Goal: Task Accomplishment & Management: Manage account settings

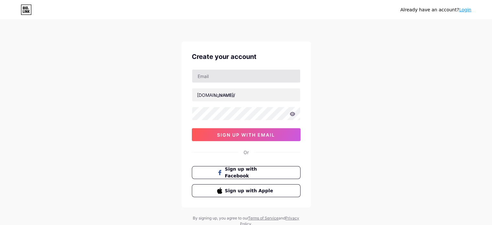
type input "[EMAIL_ADDRESS][DOMAIN_NAME]"
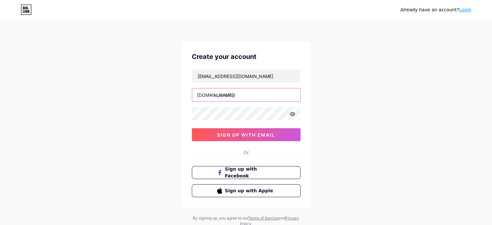
click at [242, 95] on input "text" at bounding box center [246, 94] width 108 height 13
type input "optimizewithsanwal"
click at [291, 114] on icon at bounding box center [293, 114] width 6 height 5
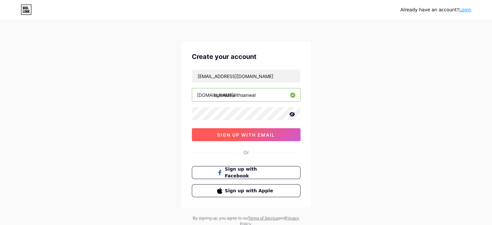
click at [241, 134] on span "sign up with email" at bounding box center [246, 135] width 58 height 6
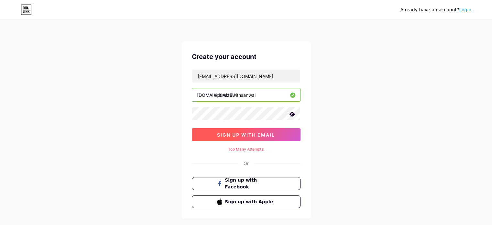
click at [248, 131] on button "sign up with email" at bounding box center [246, 134] width 109 height 13
click at [469, 7] on link "Login" at bounding box center [465, 9] width 12 height 5
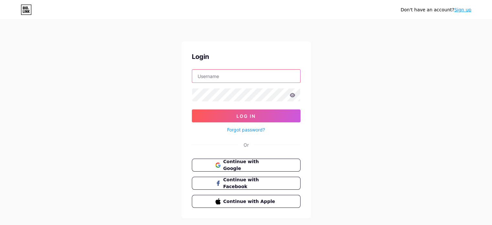
click at [289, 78] on input "text" at bounding box center [246, 76] width 108 height 13
type input "optimizewithsanwal"
click at [291, 94] on icon at bounding box center [293, 95] width 6 height 4
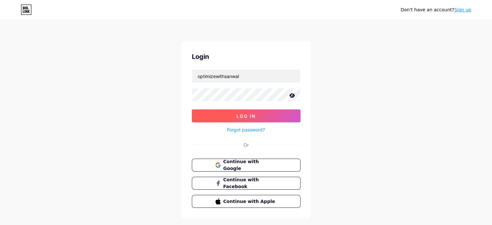
click at [239, 115] on span "Log In" at bounding box center [246, 116] width 19 height 6
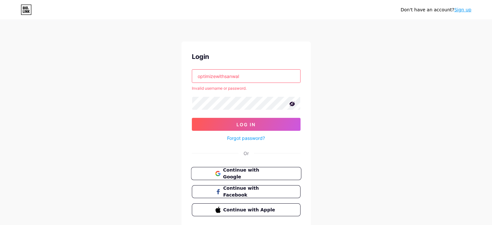
click at [268, 172] on span "Continue with Google" at bounding box center [250, 174] width 54 height 14
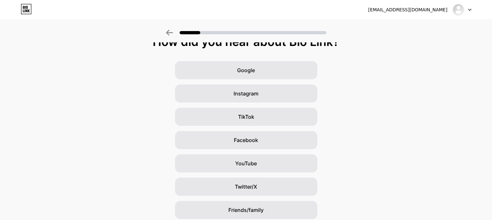
scroll to position [17, 0]
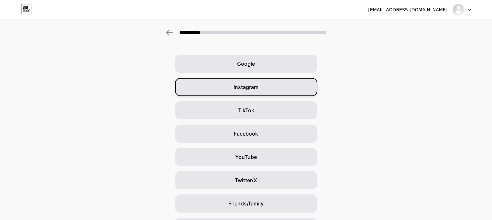
click at [270, 88] on div "Instagram" at bounding box center [246, 87] width 142 height 18
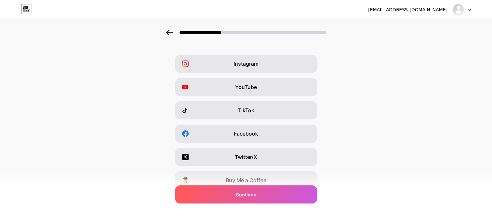
scroll to position [0, 0]
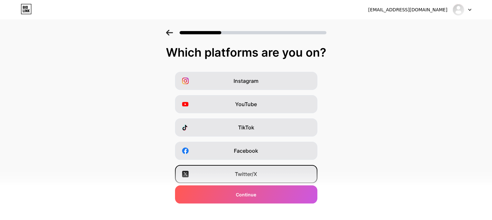
click at [306, 175] on div "Twitter/X" at bounding box center [246, 174] width 142 height 18
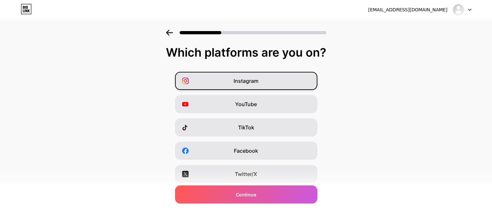
click at [291, 85] on div "Instagram" at bounding box center [246, 81] width 142 height 18
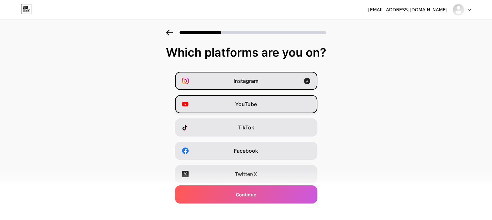
click at [289, 103] on div "YouTube" at bounding box center [246, 104] width 142 height 18
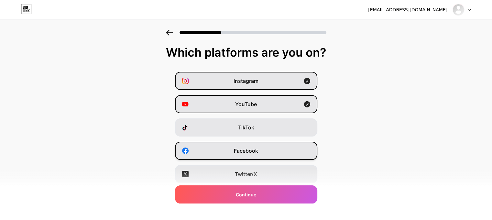
click at [274, 151] on div "Facebook" at bounding box center [246, 151] width 142 height 18
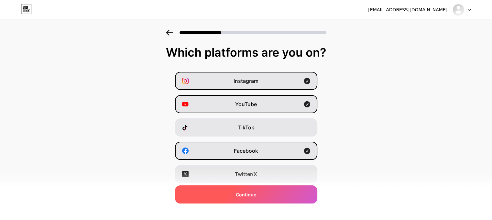
click at [256, 195] on span "Continue" at bounding box center [246, 194] width 20 height 7
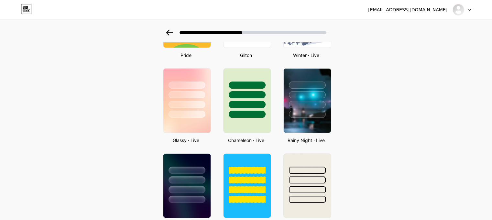
scroll to position [170, 0]
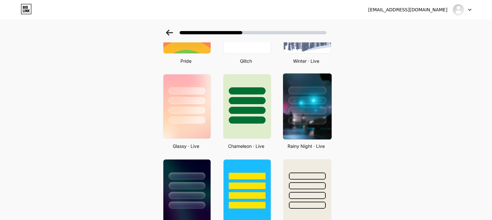
click at [312, 95] on div at bounding box center [307, 98] width 49 height 51
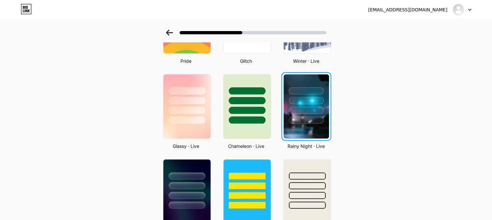
scroll to position [0, 0]
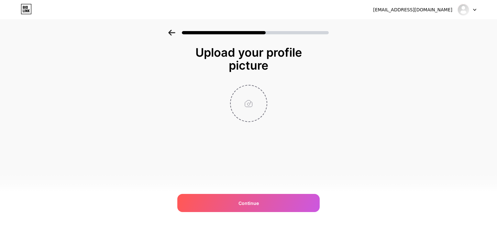
click at [254, 103] on input "file" at bounding box center [249, 103] width 36 height 36
type input "C:\fakepath\ows-Logo-9.png"
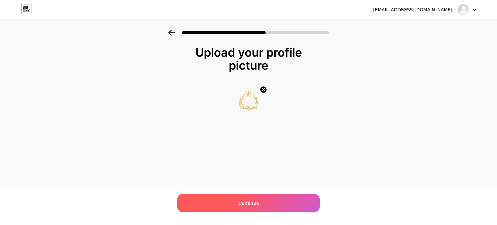
click at [250, 200] on span "Continue" at bounding box center [248, 203] width 20 height 7
click at [416, 116] on div "Upload your profile picture Continue" at bounding box center [248, 92] width 497 height 125
click at [260, 204] on div "Continue" at bounding box center [248, 203] width 142 height 18
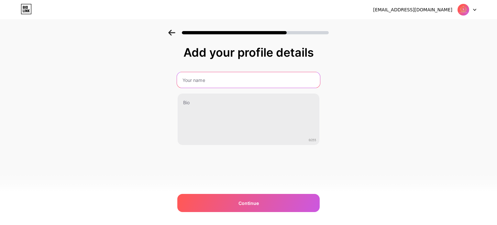
click at [260, 86] on input "text" at bounding box center [248, 80] width 143 height 16
type input "optimize with sanwal"
click at [202, 80] on input "optimize with sanwal" at bounding box center [248, 80] width 143 height 16
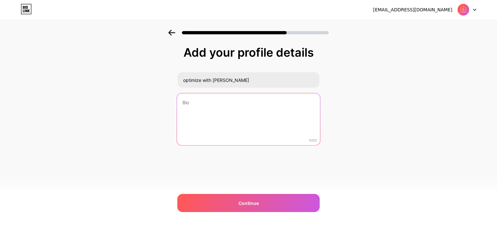
click at [224, 106] on textarea at bounding box center [248, 119] width 143 height 53
paste textarea "https://optimizewithsanwal.com/"
type textarea "https://optimizewithsanwal.com/"
paste textarea "Your AI SEO: A Tool or a Strategy? The difference is the result. AI tools can g…"
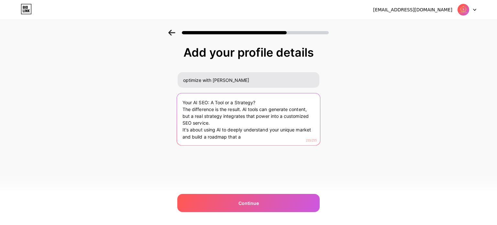
type textarea "Your AI SEO: A Tool or a Strategy? The difference is the result. AI tools can g…"
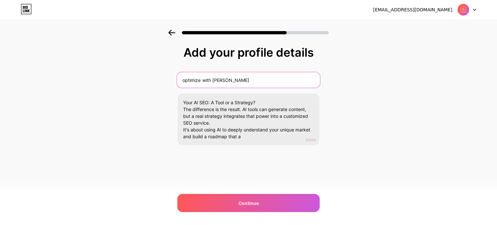
click at [203, 81] on input "optimize with sanwal" at bounding box center [248, 80] width 143 height 16
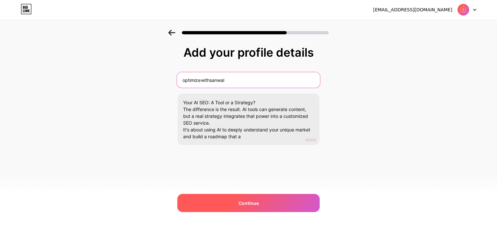
type input "optimizewithsanwal"
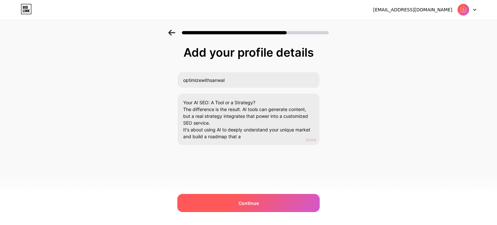
click at [249, 203] on span "Continue" at bounding box center [248, 203] width 20 height 7
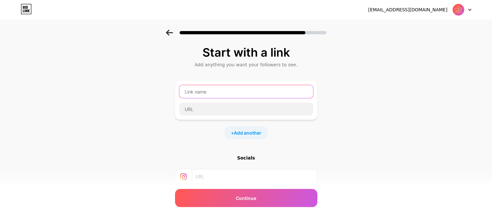
click at [296, 91] on input "text" at bounding box center [246, 91] width 134 height 13
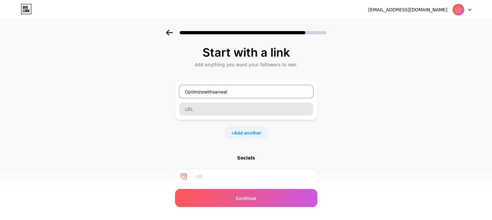
type input "Optimizewithsanwal"
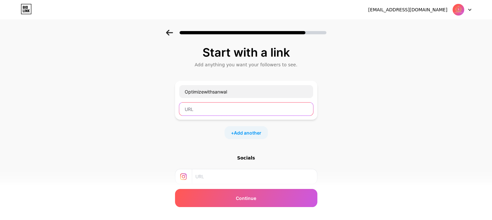
click at [237, 110] on input "text" at bounding box center [246, 109] width 134 height 13
paste input "https://optimizewithsanwal.com/"
type input "https://optimizewithsanwal.com/"
click at [342, 157] on div "Start with a link Add anything you want your followers to see. Optimizewithsanw…" at bounding box center [246, 143] width 492 height 227
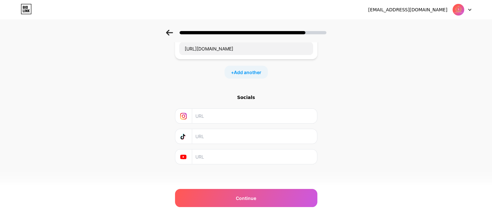
scroll to position [62, 0]
click at [256, 116] on input "text" at bounding box center [253, 114] width 117 height 15
paste input "https://www.instagram.com/iamsanwal_zia?igsh=MXFndWg0eGRoc3R2YQ=="
type input "https://www.instagram.com/iamsanwal_zia?igsh=MXFndWg0eGRoc3R2YQ=="
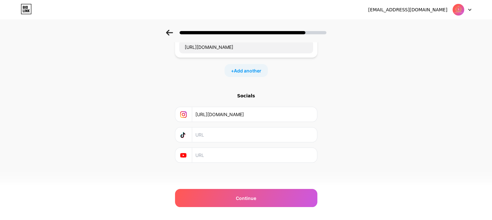
scroll to position [0, 0]
click at [212, 135] on input "text" at bounding box center [253, 134] width 117 height 15
click at [263, 155] on input "text" at bounding box center [253, 155] width 117 height 15
paste input "https://youtube.com/@optimizewithsanwal1?si=qZwdAM653cMeo59s"
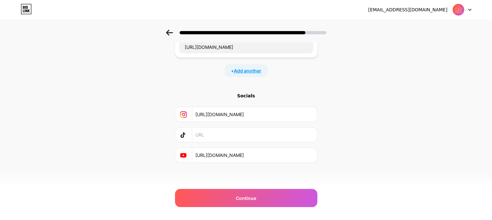
type input "https://youtube.com/@optimizewithsanwal1?si=qZwdAM653cMeo59s"
click at [256, 67] on span "Add another" at bounding box center [248, 70] width 28 height 7
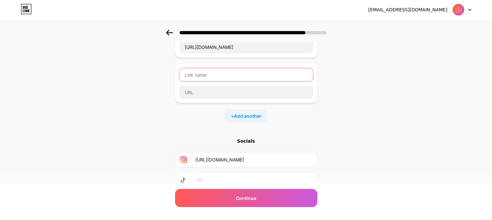
click at [237, 73] on input "text" at bounding box center [246, 74] width 134 height 13
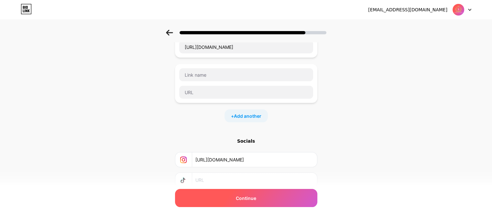
click at [250, 198] on span "Continue" at bounding box center [246, 198] width 20 height 7
click at [265, 199] on div "Continue" at bounding box center [246, 198] width 142 height 18
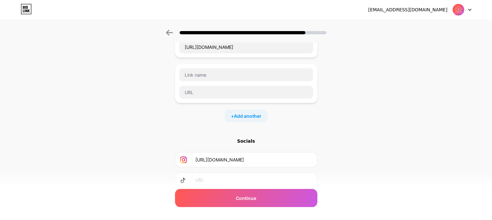
scroll to position [107, 0]
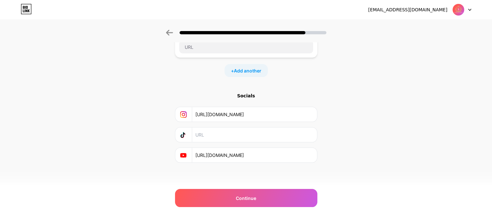
click at [379, 93] on div "Start with a link Add anything you want your followers to see. Optimizewithsanw…" at bounding box center [246, 58] width 492 height 273
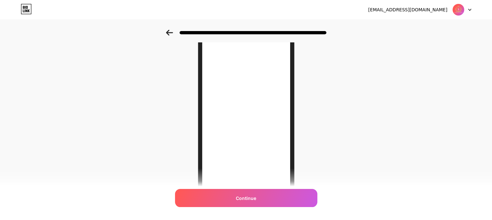
scroll to position [65, 0]
click at [171, 31] on icon at bounding box center [169, 33] width 7 height 6
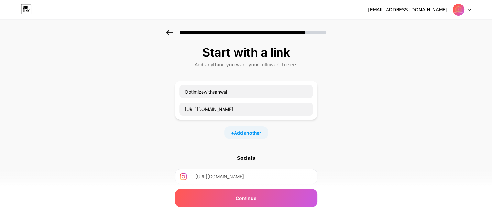
click at [343, 147] on div "Start with a link Add anything you want your followers to see. Optimizewithsanw…" at bounding box center [246, 143] width 492 height 227
click at [370, 76] on div "Start with a link Add anything you want your followers to see. Optimizewithsanw…" at bounding box center [246, 143] width 492 height 227
click at [255, 130] on span "Add another" at bounding box center [248, 132] width 28 height 7
click at [227, 133] on input "text" at bounding box center [246, 136] width 134 height 13
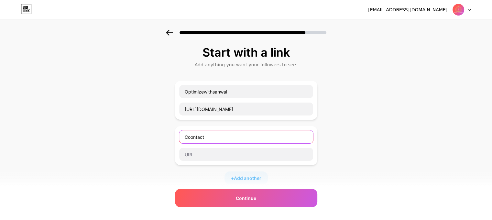
click at [193, 137] on input "Coontact" at bounding box center [246, 136] width 134 height 13
type input "Contact Us"
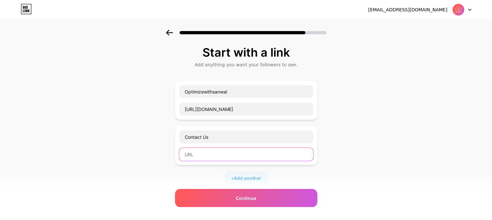
click at [204, 152] on input "text" at bounding box center [246, 154] width 134 height 13
paste input "https://optimizewithsanwal.com/contact-us/"
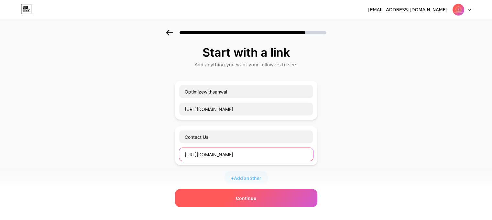
type input "https://optimizewithsanwal.com/contact-us/"
click at [244, 197] on span "Continue" at bounding box center [246, 198] width 20 height 7
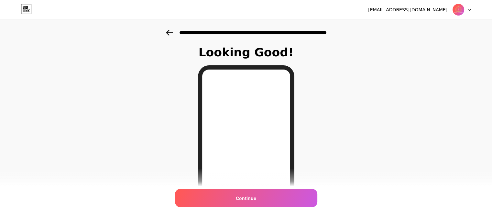
click at [367, 90] on div "Looking Good! Continue" at bounding box center [246, 165] width 492 height 270
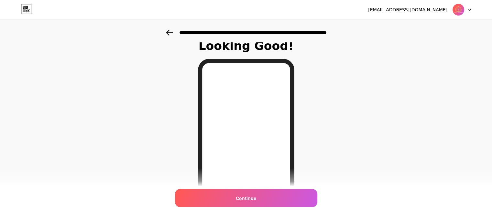
scroll to position [5, 0]
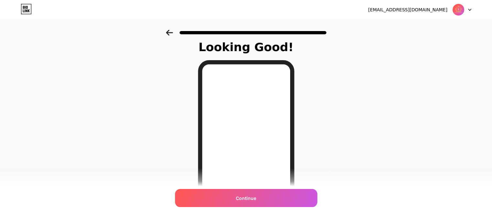
click at [172, 34] on icon at bounding box center [169, 33] width 7 height 6
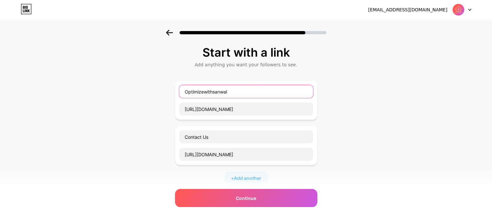
click at [273, 94] on input "Optimizewithsanwal" at bounding box center [246, 91] width 134 height 13
type input "Book"
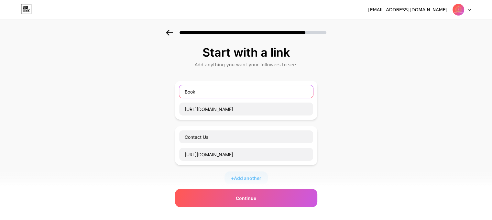
click at [213, 91] on input "Book" at bounding box center [246, 91] width 134 height 13
type input "Our Services"
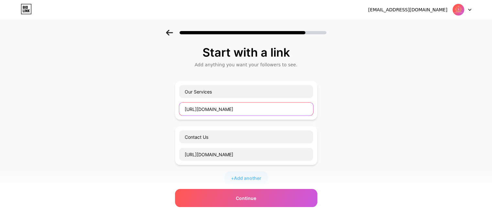
click at [219, 112] on input "https://optimizewithsanwal.com/" at bounding box center [246, 109] width 134 height 13
paste input "#"
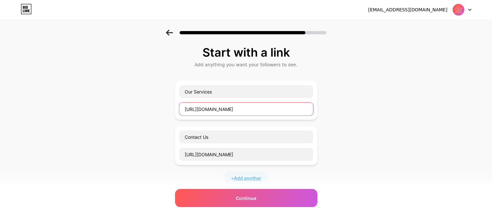
type input "https://optimizewithsanwal.com/#"
click at [242, 178] on span "Add another" at bounding box center [248, 178] width 28 height 7
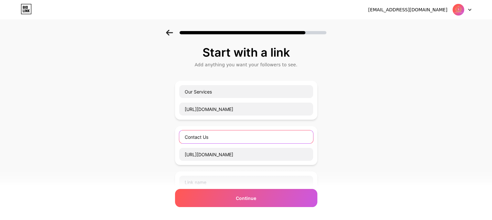
click at [267, 137] on input "Contact Us" at bounding box center [246, 136] width 134 height 13
click at [360, 126] on div "Start with a link Add anything you want your followers to see. Our Services htt…" at bounding box center [246, 189] width 492 height 318
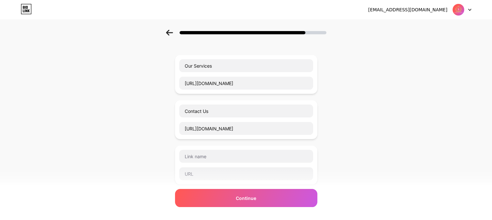
scroll to position [39, 0]
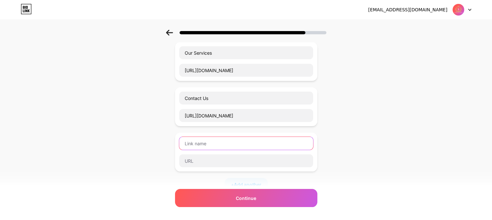
click at [283, 144] on input "text" at bounding box center [246, 143] width 134 height 13
paste input "Contact Us"
type input "Contact Us"
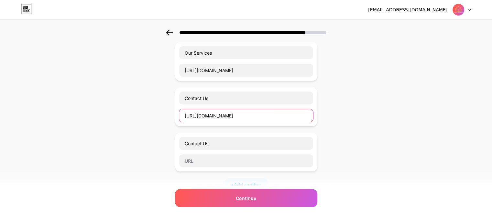
click at [239, 115] on input "https://optimizewithsanwal.com/contact-us/" at bounding box center [246, 115] width 134 height 13
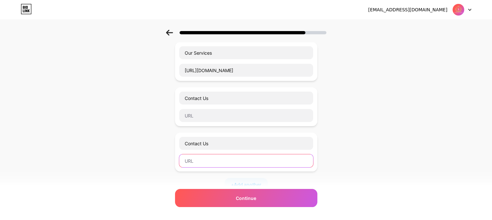
click at [211, 161] on input "text" at bounding box center [246, 160] width 134 height 13
paste input "https://optimizewithsanwal.com/contact-us/"
type input "https://optimizewithsanwal.com/contact-us/"
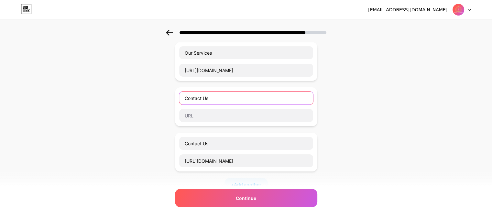
click at [219, 98] on input "Contact Us" at bounding box center [246, 98] width 134 height 13
click at [206, 98] on input "Free Resurces Ebooks" at bounding box center [246, 98] width 134 height 13
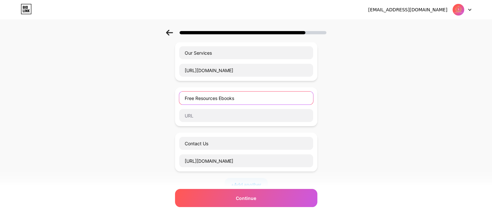
click at [240, 98] on input "Free Resources Ebooks" at bounding box center [246, 98] width 134 height 13
type input "Free Resources Ebooks"
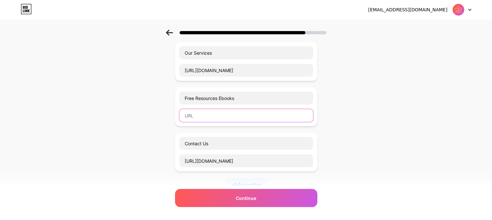
click at [215, 116] on input "text" at bounding box center [246, 115] width 134 height 13
paste input "https://optimizewithsanwal.com/ebook/"
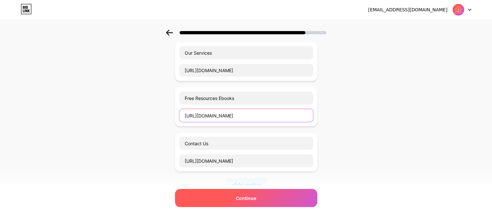
type input "https://optimizewithsanwal.com/ebook/"
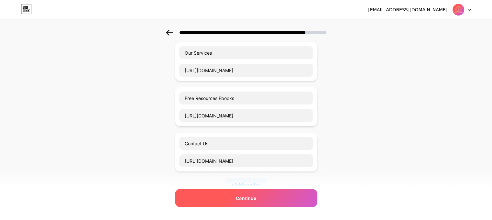
click at [256, 196] on span "Continue" at bounding box center [246, 198] width 20 height 7
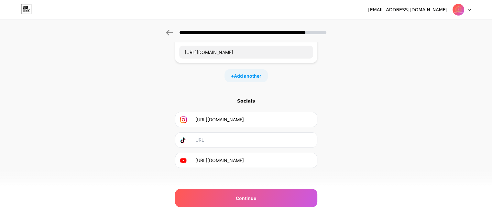
scroll to position [152, 0]
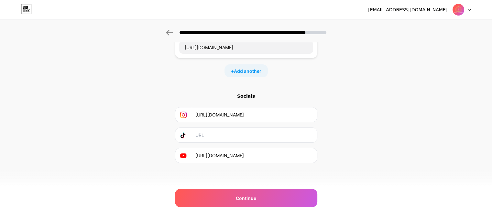
click at [354, 74] on div "Start with a link Add anything you want your followers to see. Our Services htt…" at bounding box center [246, 36] width 492 height 318
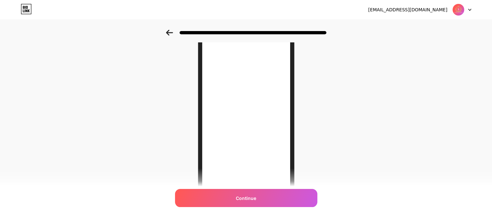
scroll to position [45, 0]
click at [171, 31] on icon at bounding box center [169, 33] width 7 height 6
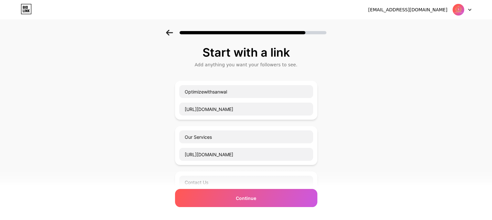
click at [364, 106] on div "Start with a link Add anything you want your followers to see. Optimizewithsanw…" at bounding box center [246, 211] width 492 height 363
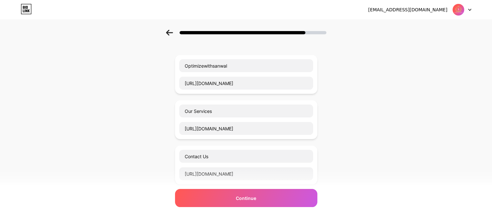
scroll to position [13, 0]
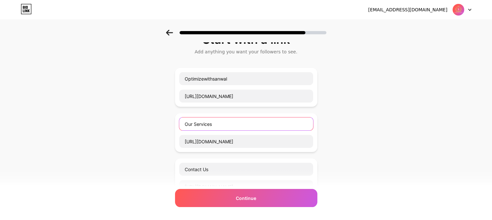
click at [236, 124] on input "Our Services" at bounding box center [246, 123] width 134 height 13
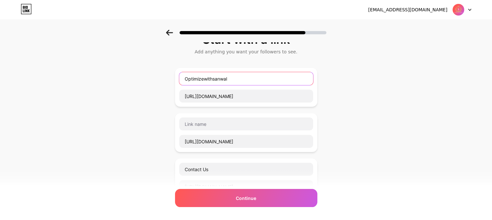
click at [238, 82] on input "Optimizewithsanwal" at bounding box center [246, 78] width 134 height 13
paste input "ur Services"
type input "Our Services"
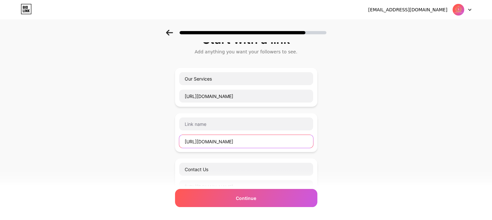
click at [226, 141] on input "https://optimizewithsanwal.com/#" at bounding box center [246, 141] width 134 height 13
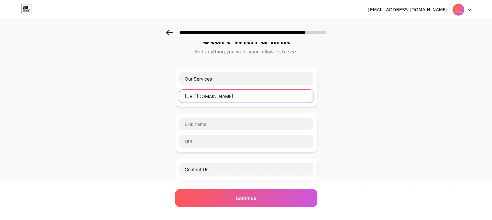
click at [221, 96] on input "https://optimizewithsanwal.com/" at bounding box center [246, 96] width 134 height 13
paste input "#"
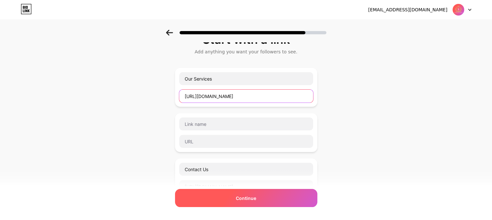
type input "https://optimizewithsanwal.com/#"
click at [259, 199] on div "Continue" at bounding box center [246, 198] width 142 height 18
click at [252, 201] on span "Continue" at bounding box center [246, 198] width 20 height 7
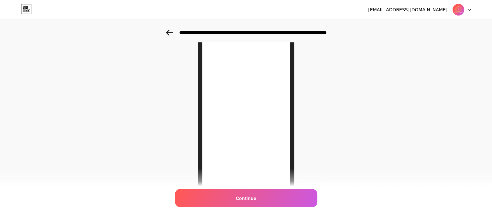
scroll to position [56, 0]
click at [362, 115] on div "Looking Good! Continue" at bounding box center [246, 108] width 492 height 270
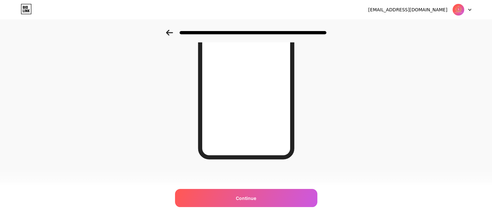
click at [171, 35] on icon at bounding box center [169, 33] width 7 height 6
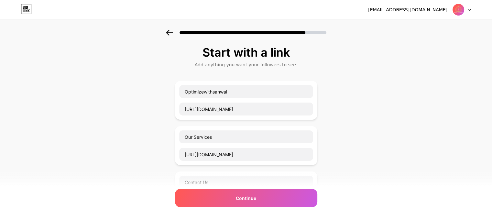
click at [171, 35] on icon at bounding box center [169, 33] width 7 height 6
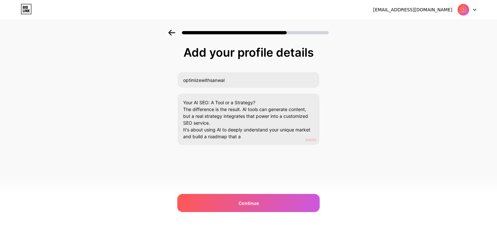
click at [171, 35] on icon at bounding box center [171, 33] width 7 height 6
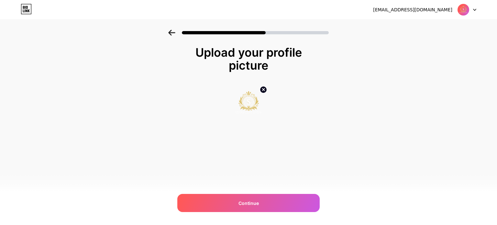
click at [171, 35] on icon at bounding box center [171, 33] width 7 height 6
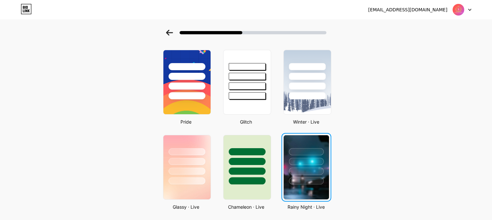
scroll to position [105, 0]
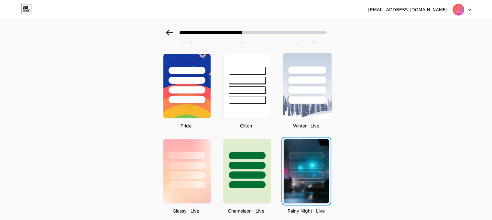
click at [321, 89] on div at bounding box center [307, 89] width 38 height 7
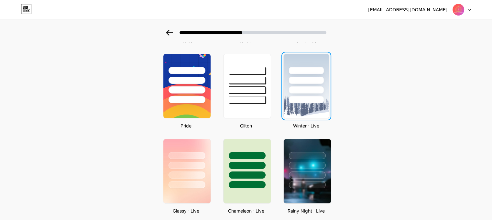
scroll to position [0, 0]
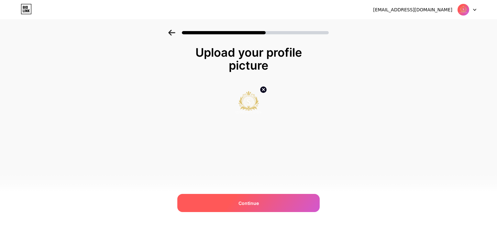
click at [247, 203] on span "Continue" at bounding box center [248, 203] width 20 height 7
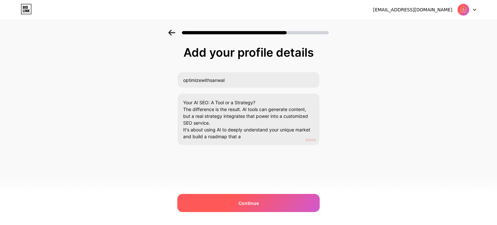
click at [253, 201] on span "Continue" at bounding box center [248, 203] width 20 height 7
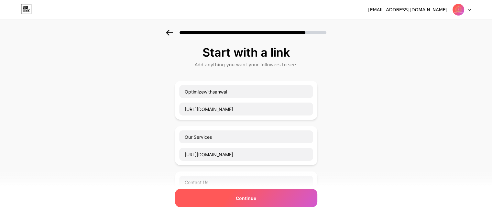
click at [268, 196] on div "Continue" at bounding box center [246, 198] width 142 height 18
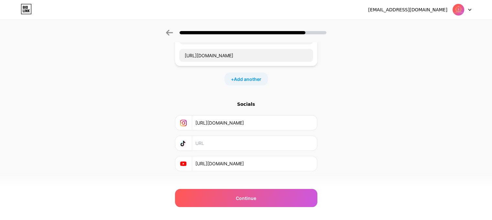
scroll to position [197, 0]
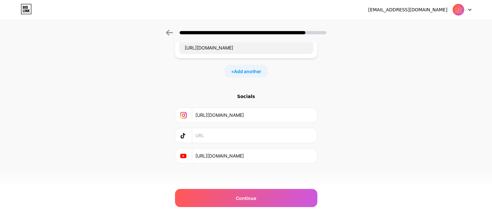
click at [185, 136] on icon at bounding box center [183, 135] width 5 height 5
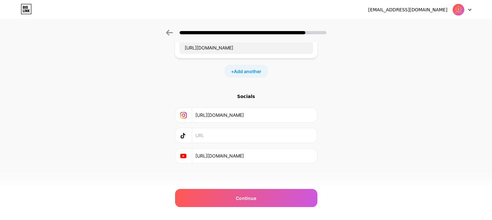
click at [185, 136] on icon at bounding box center [183, 135] width 5 height 5
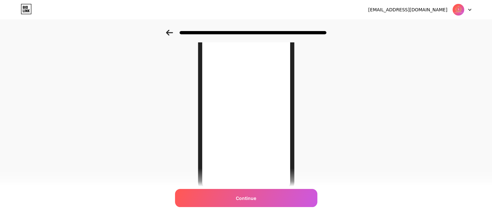
scroll to position [105, 0]
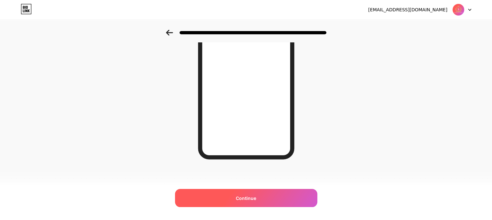
click at [250, 198] on span "Continue" at bounding box center [246, 198] width 20 height 7
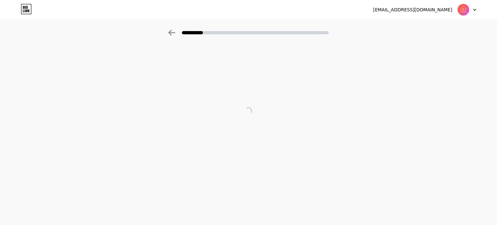
click at [471, 10] on div at bounding box center [467, 10] width 19 height 12
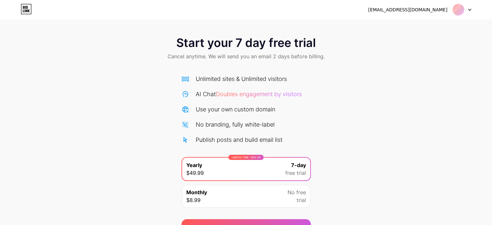
scroll to position [35, 0]
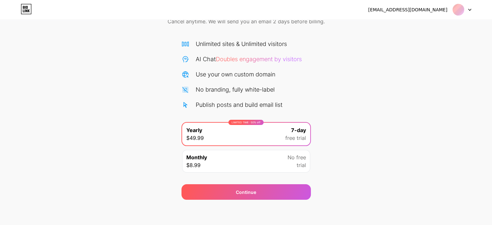
click at [299, 163] on span "trial" at bounding box center [301, 165] width 9 height 8
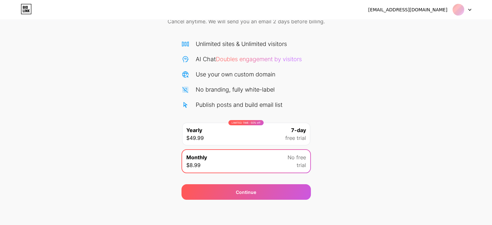
click at [240, 76] on div "Use your own custom domain" at bounding box center [236, 74] width 80 height 9
click at [233, 59] on span "Doubles engagement by visitors" at bounding box center [259, 59] width 86 height 7
click at [29, 11] on icon at bounding box center [26, 9] width 11 height 10
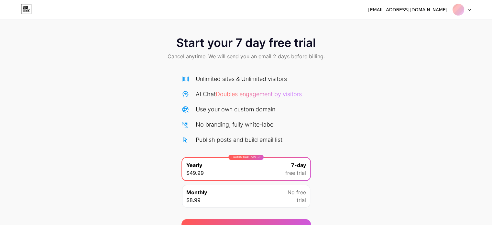
click at [25, 5] on icon at bounding box center [26, 9] width 11 height 10
